Goal: Information Seeking & Learning: Check status

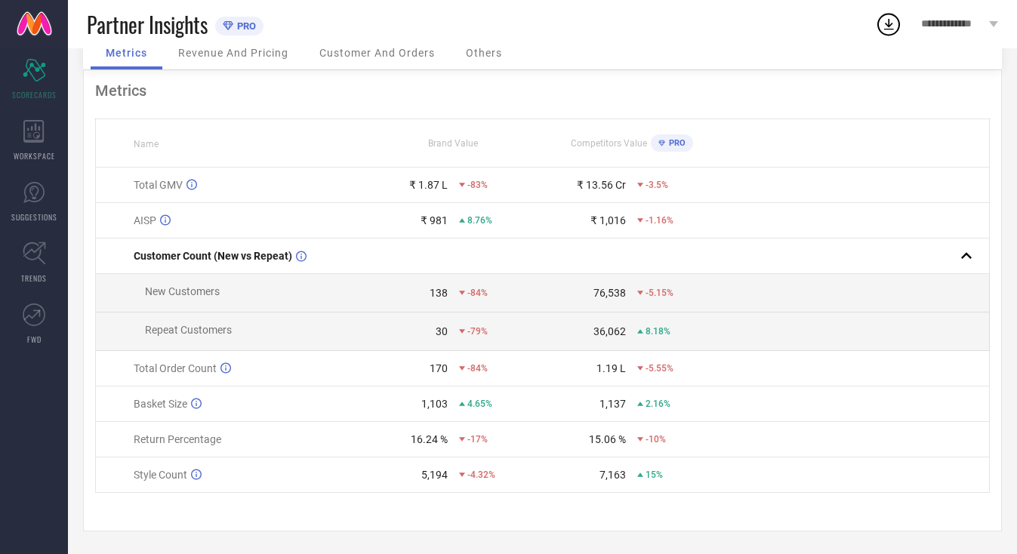
scroll to position [127, 0]
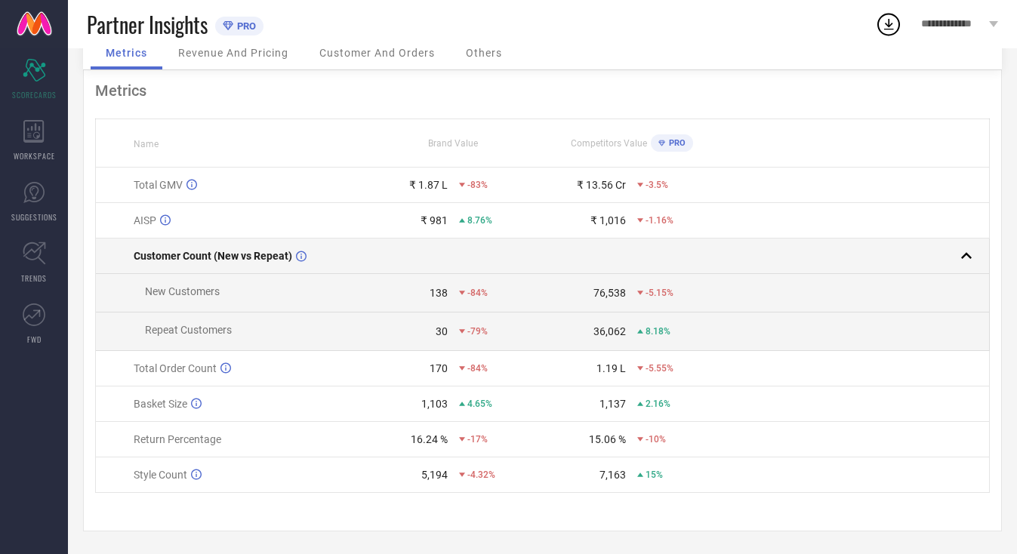
click at [964, 255] on rect at bounding box center [966, 255] width 21 height 21
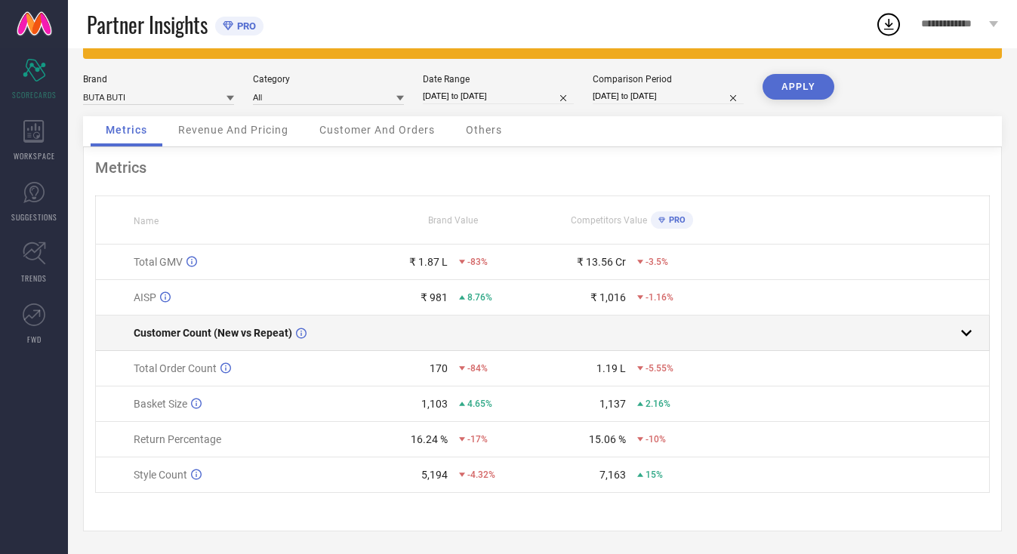
click at [971, 332] on rect at bounding box center [966, 332] width 21 height 21
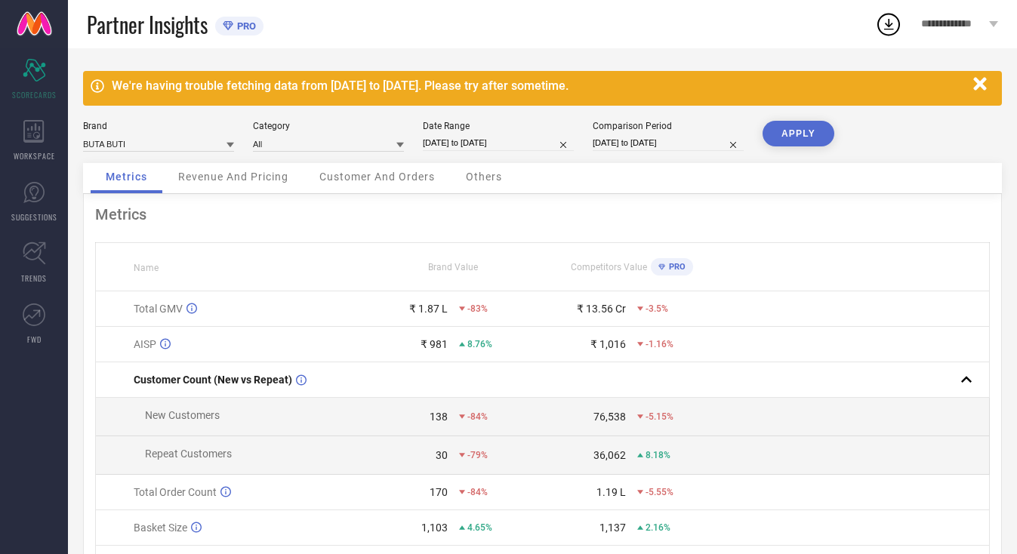
scroll to position [0, 0]
click at [266, 183] on span "Revenue And Pricing" at bounding box center [233, 177] width 110 height 12
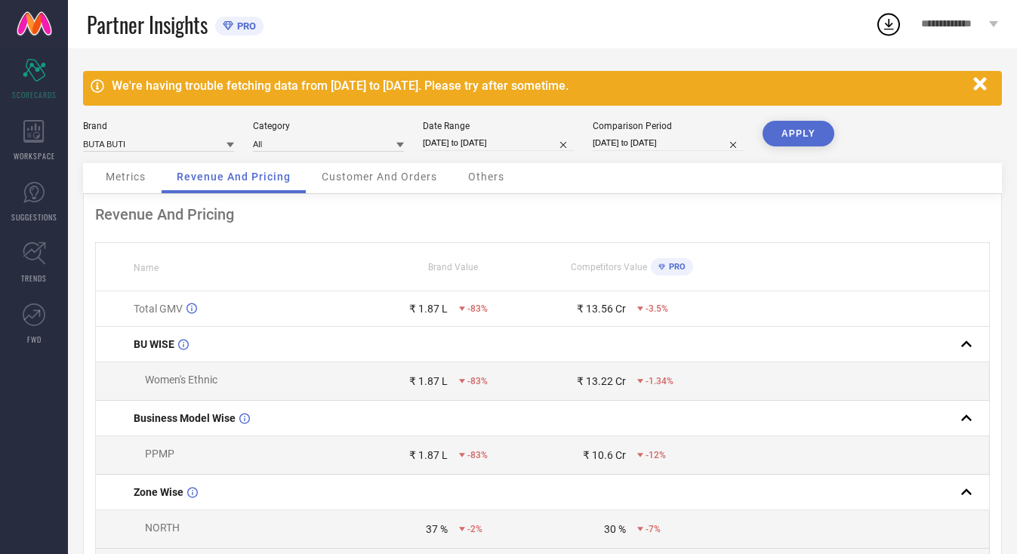
click at [397, 173] on div "Customer And Orders" at bounding box center [380, 178] width 146 height 30
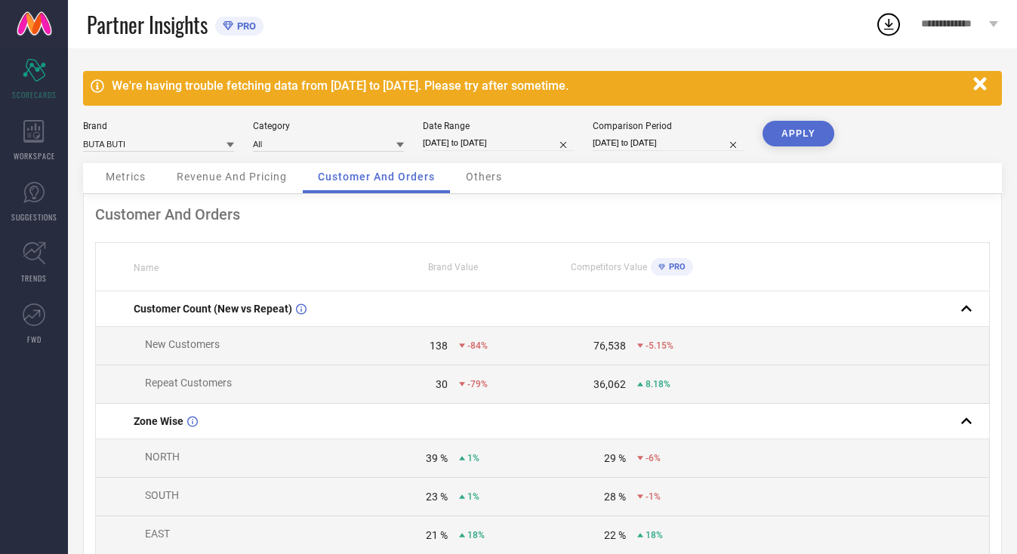
click at [474, 176] on span "Others" at bounding box center [484, 177] width 36 height 12
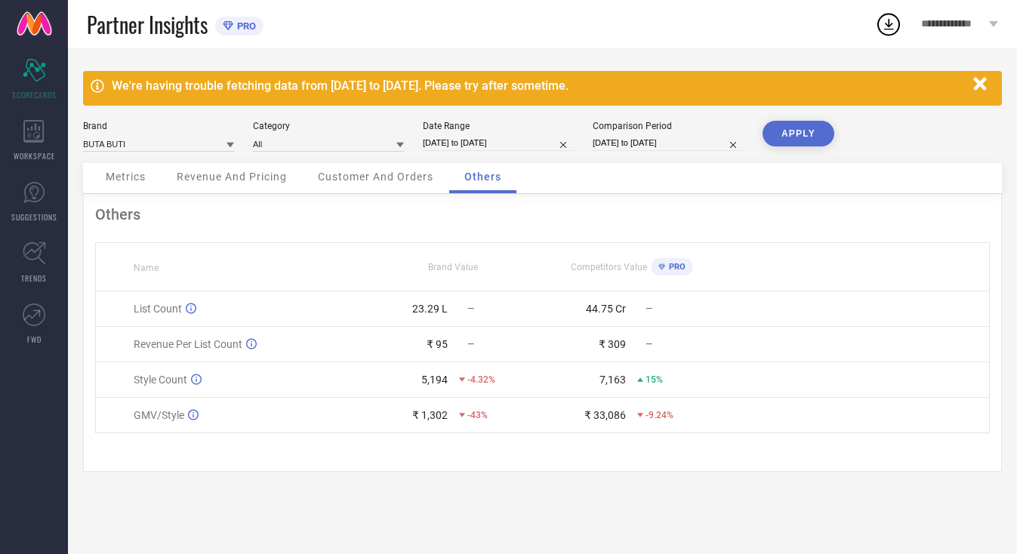
click at [619, 350] on div "₹ 309" at bounding box center [612, 344] width 27 height 12
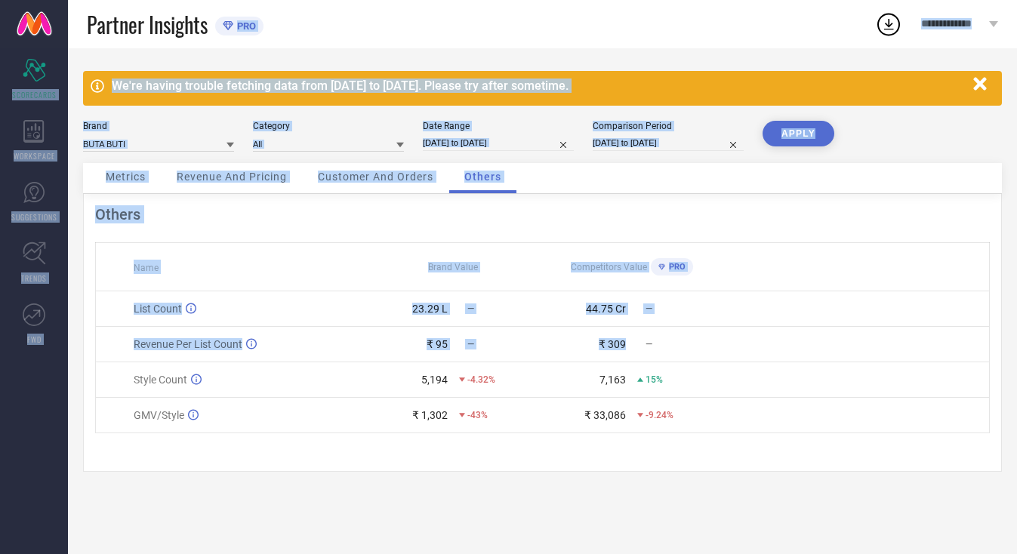
drag, startPoint x: 625, startPoint y: 347, endPoint x: 671, endPoint y: 0, distance: 350.4
click at [671, 0] on div "**********" at bounding box center [508, 277] width 1017 height 554
click at [662, 177] on div "Metrics Revenue And Pricing Customer And Orders Others" at bounding box center [542, 178] width 919 height 31
